Goal: Find specific page/section: Find specific page/section

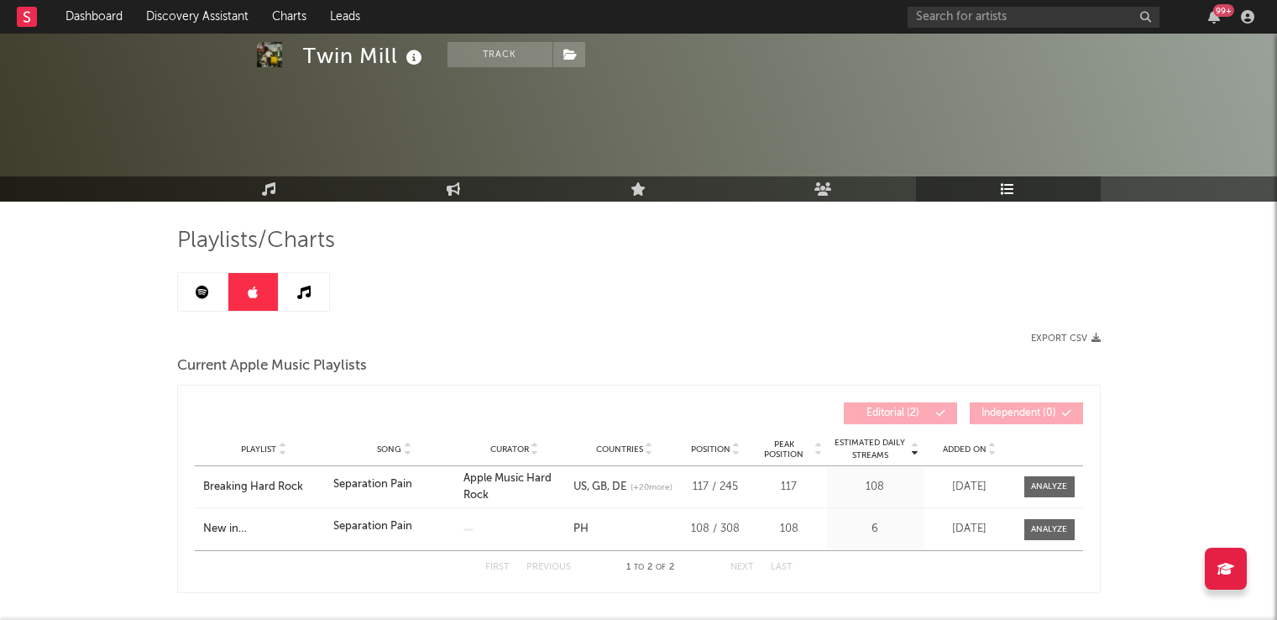
scroll to position [168, 0]
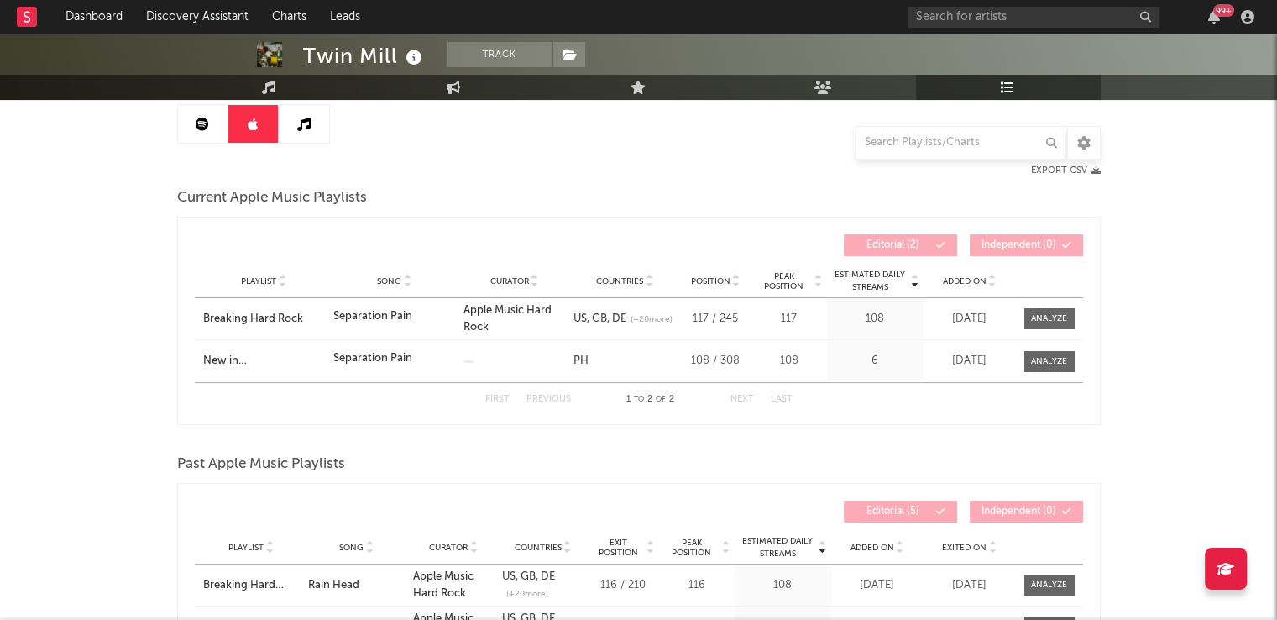
click at [299, 125] on icon at bounding box center [303, 124] width 13 height 13
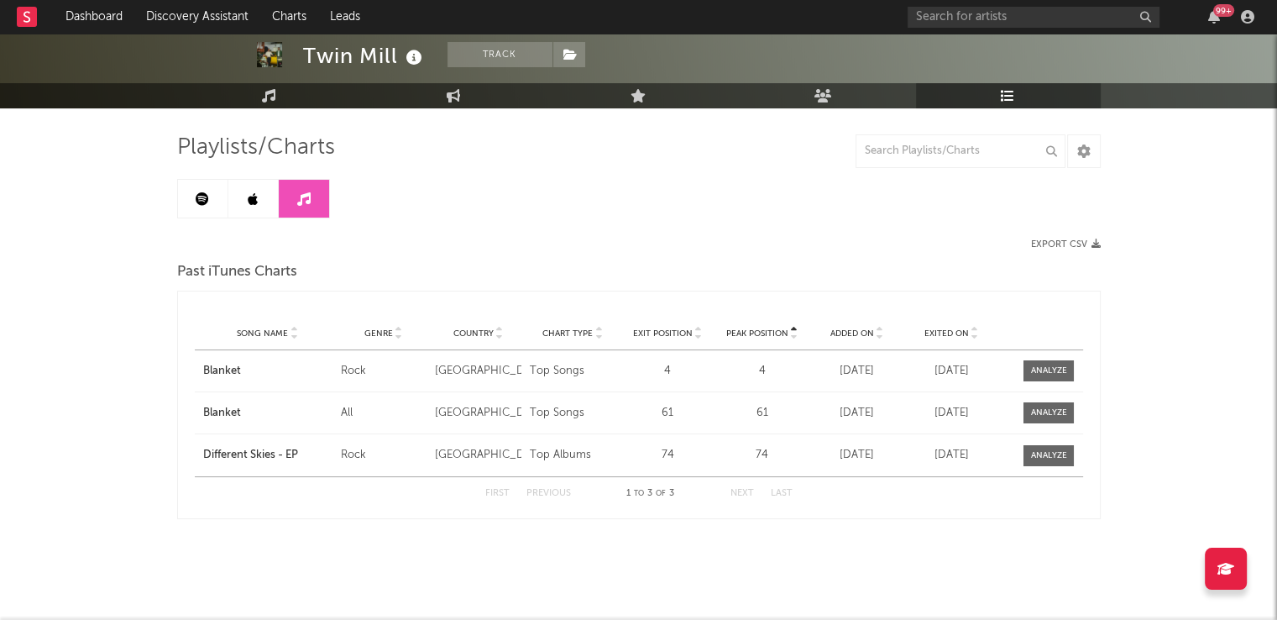
scroll to position [92, 0]
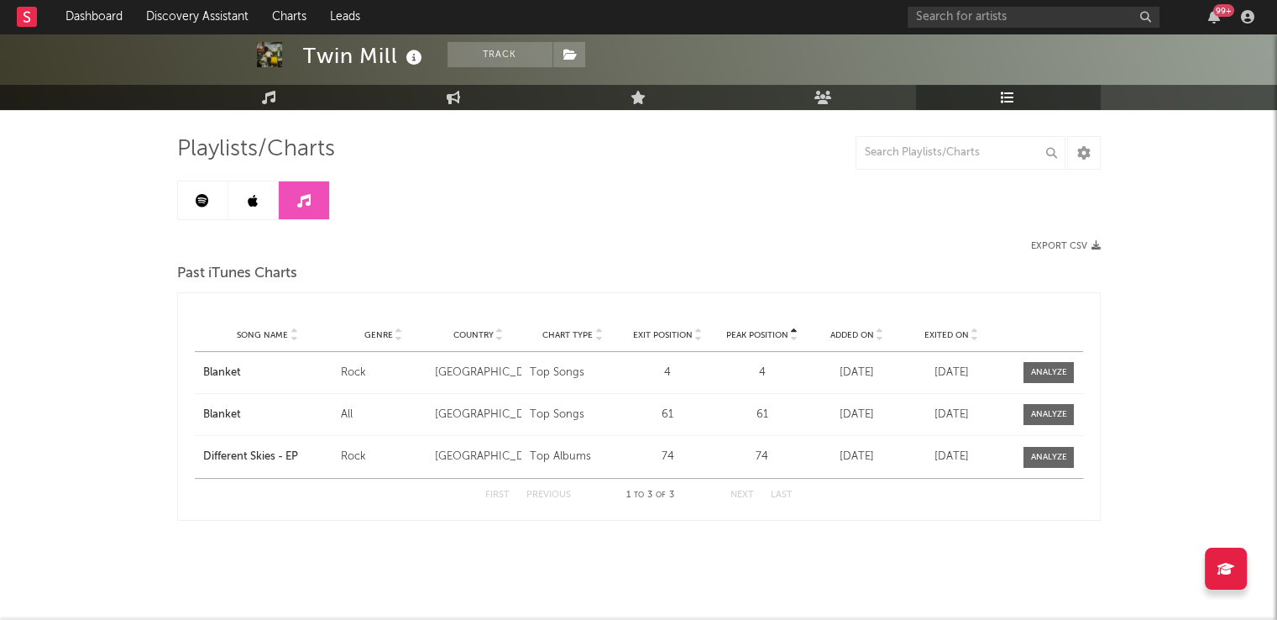
click at [253, 200] on icon at bounding box center [253, 200] width 10 height 13
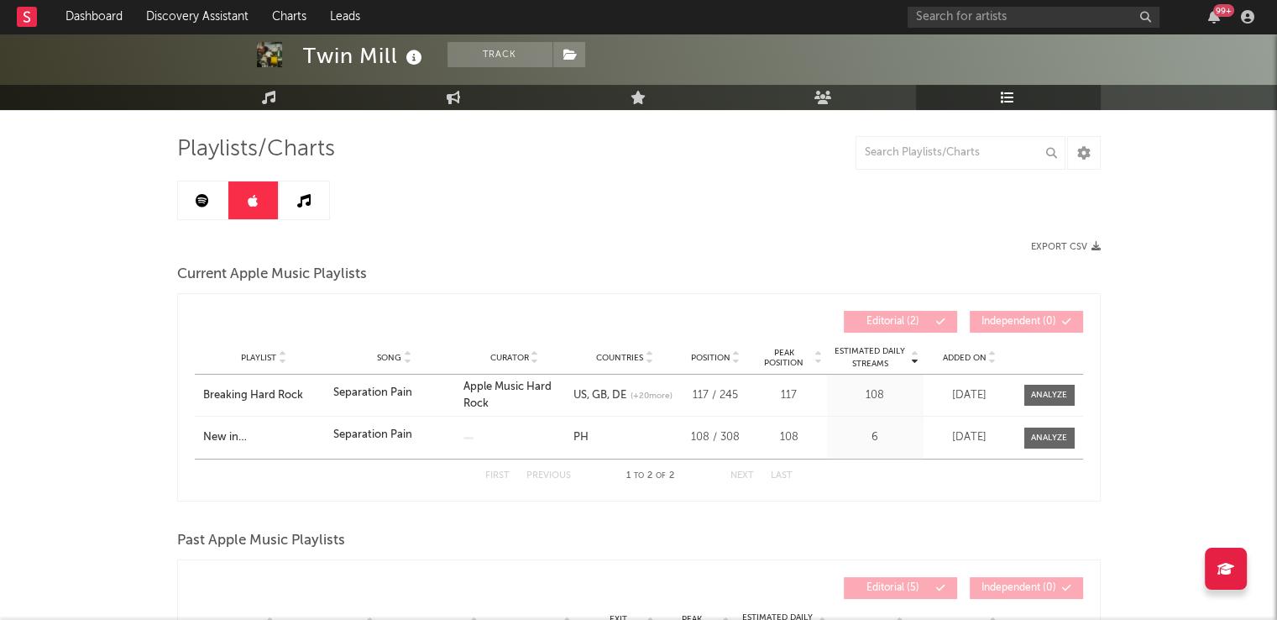
click at [215, 202] on link at bounding box center [203, 200] width 50 height 38
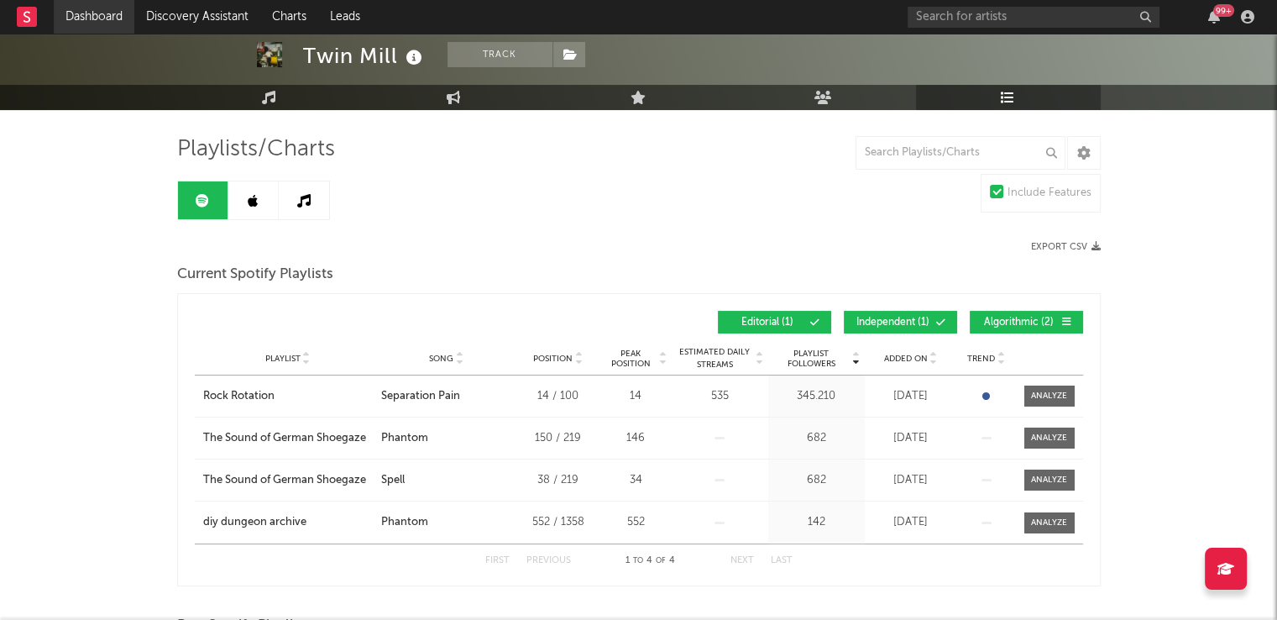
click at [83, 16] on link "Dashboard" at bounding box center [94, 17] width 81 height 34
